Goal: Information Seeking & Learning: Learn about a topic

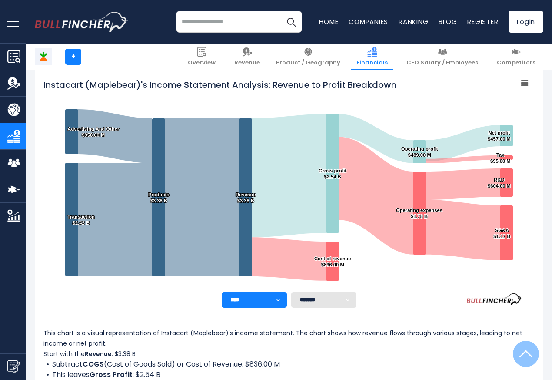
scroll to position [471, 0]
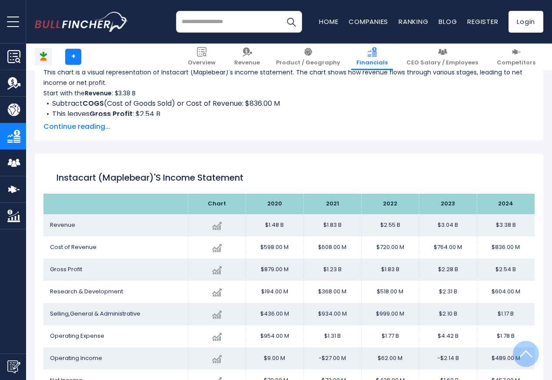
scroll to position [471, 0]
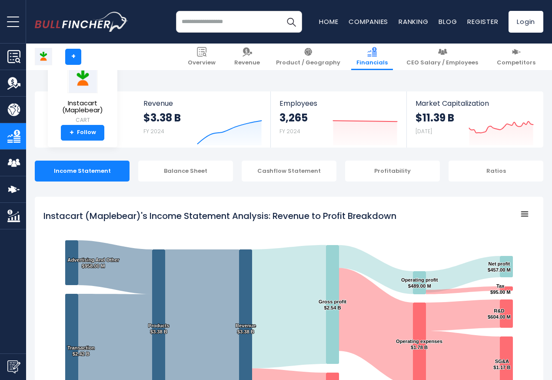
scroll to position [471, 0]
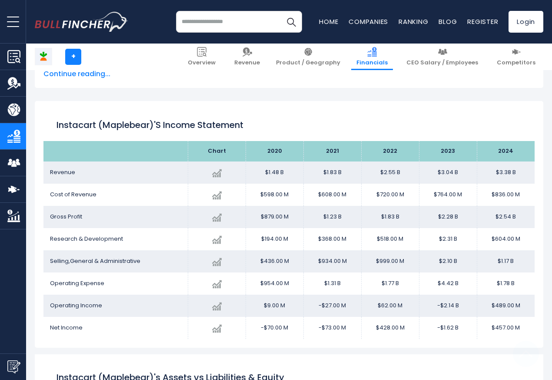
scroll to position [471, 0]
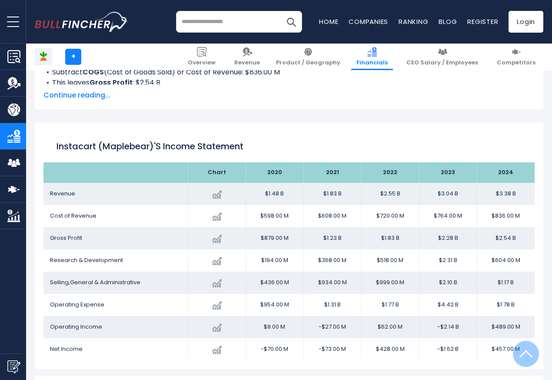
scroll to position [471, 0]
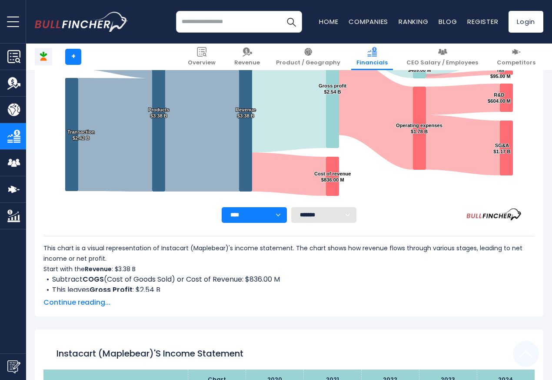
scroll to position [471, 0]
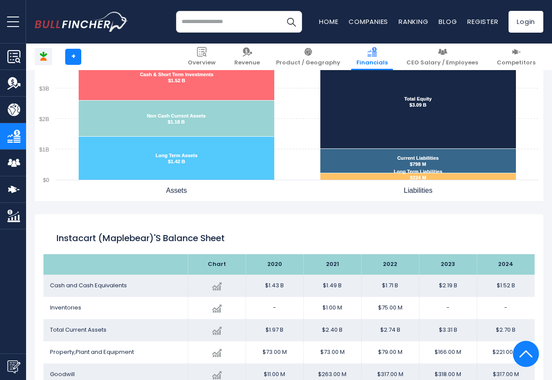
scroll to position [836, 0]
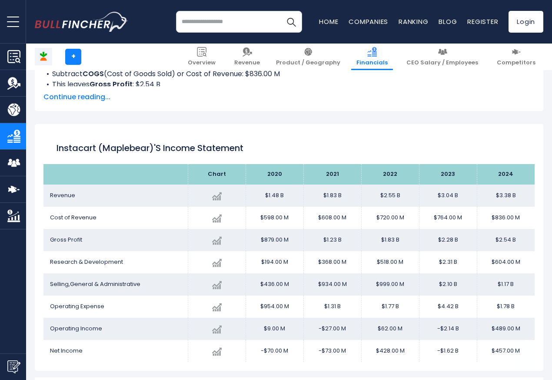
scroll to position [471, 0]
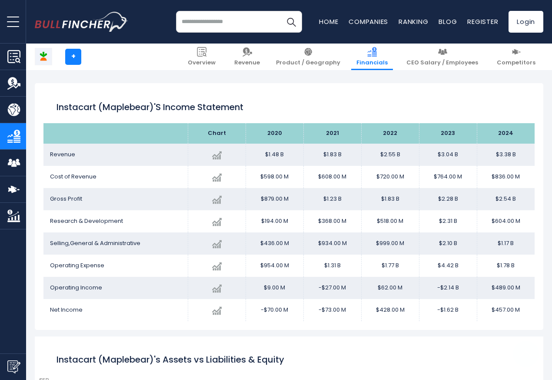
scroll to position [471, 0]
